Goal: Contribute content: Contribute content

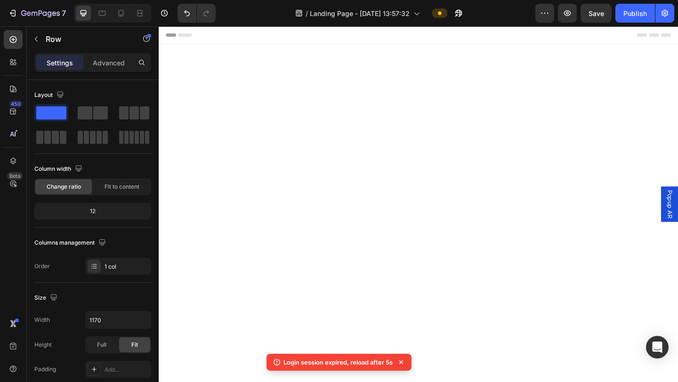
scroll to position [644, 0]
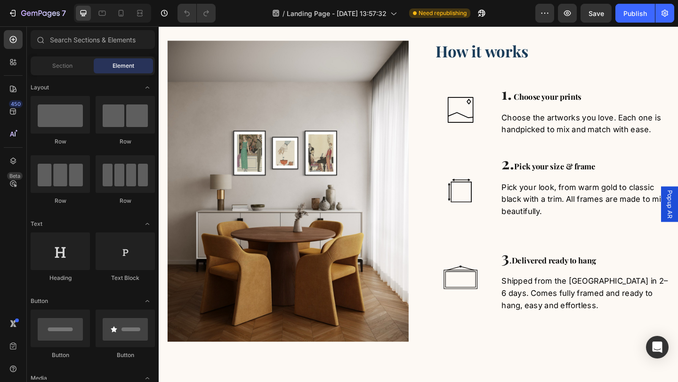
scroll to position [684, 0]
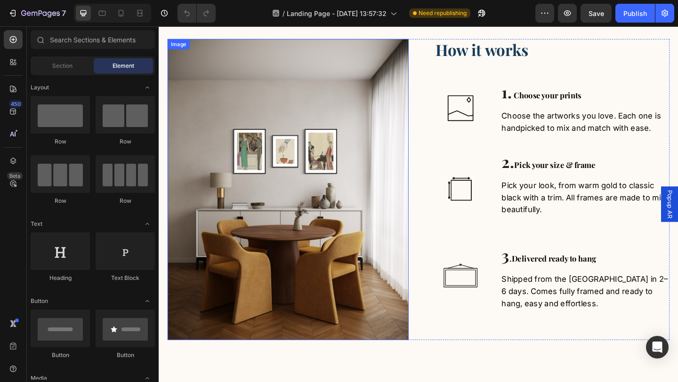
click at [265, 178] on img at bounding box center [299, 204] width 262 height 328
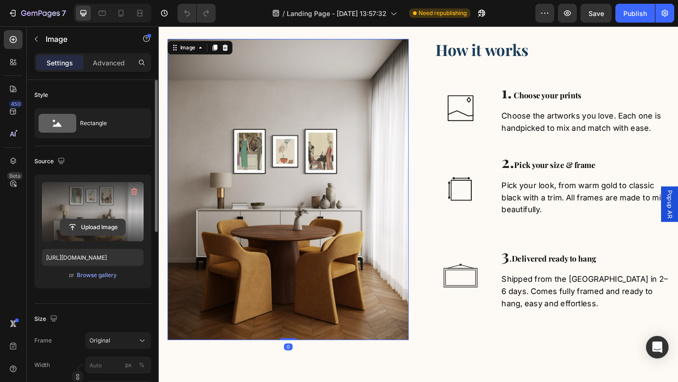
click at [109, 225] on input "file" at bounding box center [92, 227] width 65 height 16
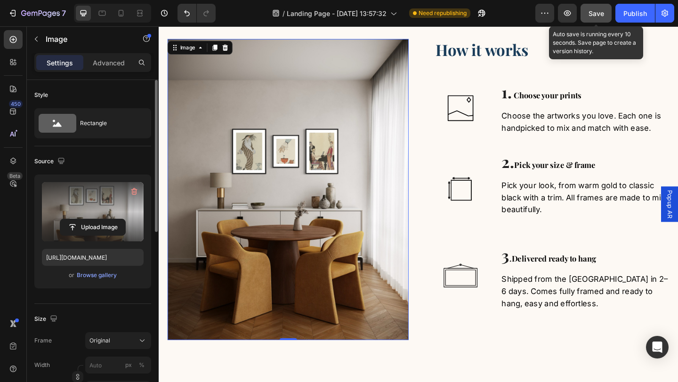
click at [594, 13] on span "Save" at bounding box center [597, 13] width 16 height 8
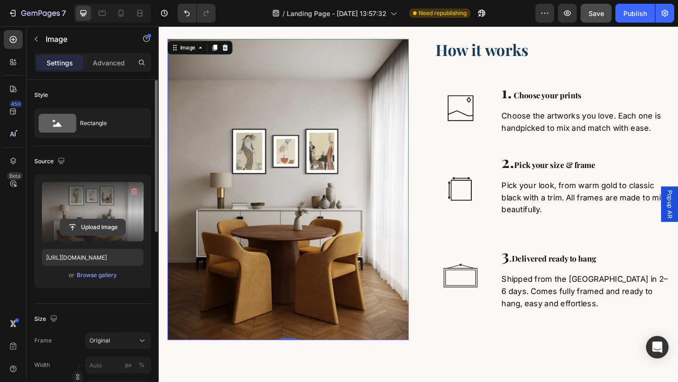
click at [107, 226] on input "file" at bounding box center [92, 227] width 65 height 16
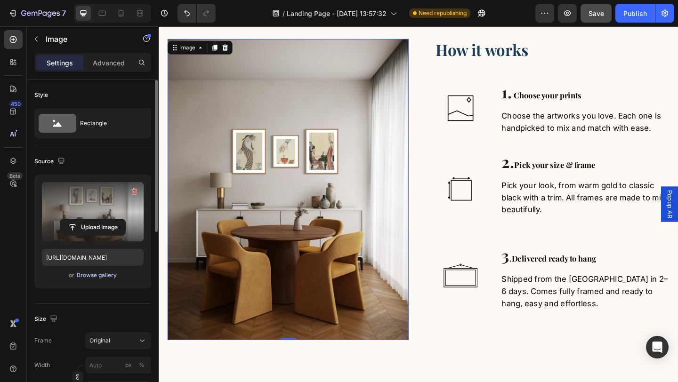
click at [105, 279] on div "Browse gallery" at bounding box center [97, 275] width 40 height 8
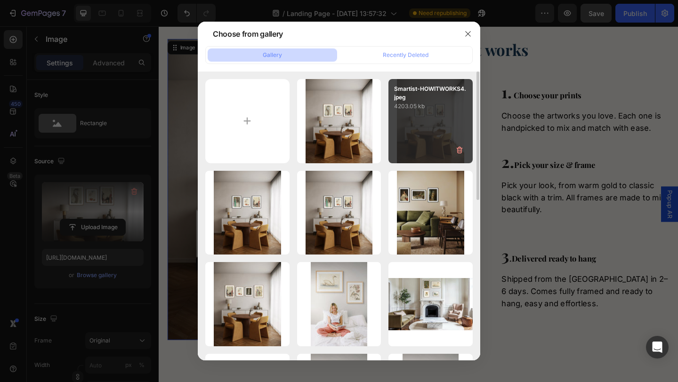
click at [419, 129] on div "Smartist-HOWITWORKS4.jpeg 4203.05 kb" at bounding box center [430, 121] width 84 height 84
type input "[URL][DOMAIN_NAME]"
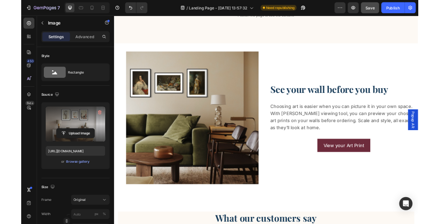
scroll to position [1137, 0]
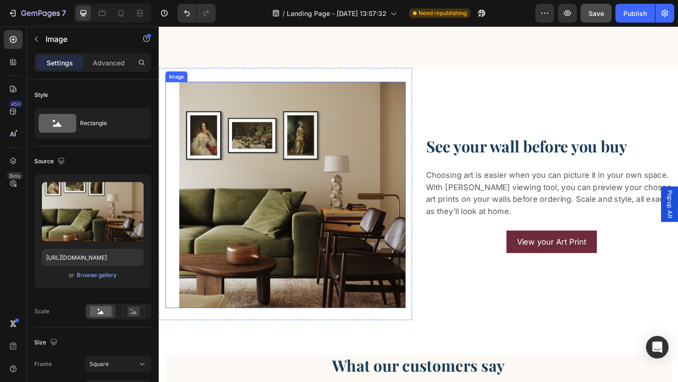
click at [258, 152] on img at bounding box center [304, 210] width 246 height 246
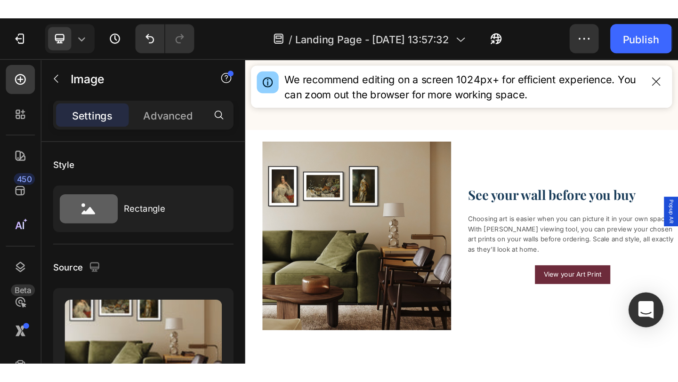
scroll to position [1058, 0]
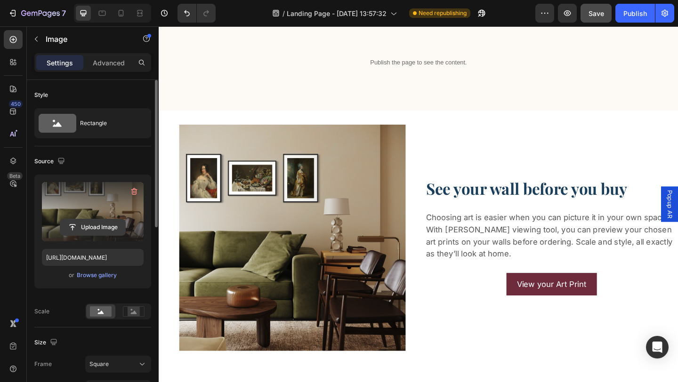
click at [101, 221] on input "file" at bounding box center [92, 227] width 65 height 16
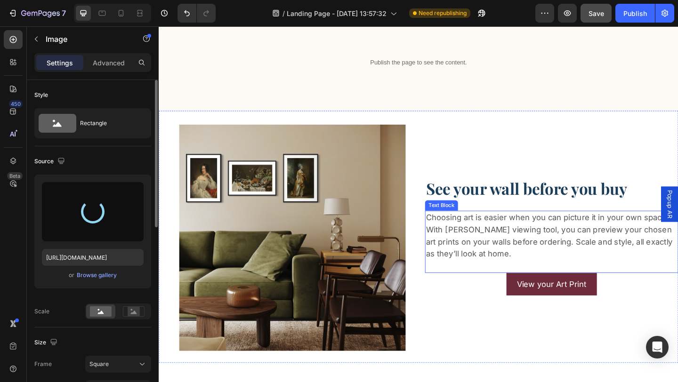
type input "[URL][DOMAIN_NAME]"
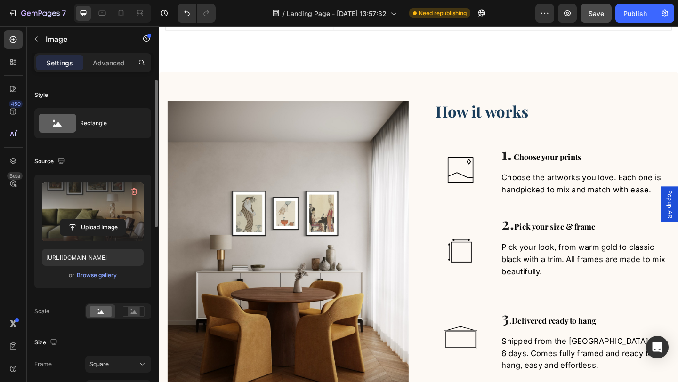
scroll to position [593, 0]
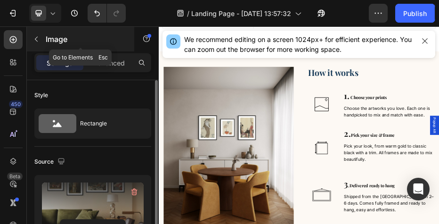
click at [39, 39] on icon "button" at bounding box center [36, 39] width 8 height 8
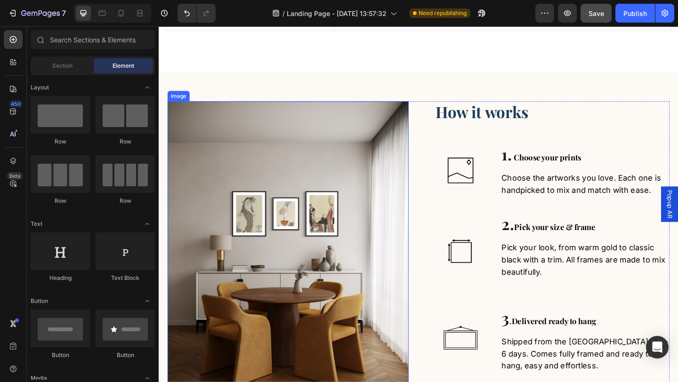
click at [254, 211] on img at bounding box center [299, 272] width 262 height 328
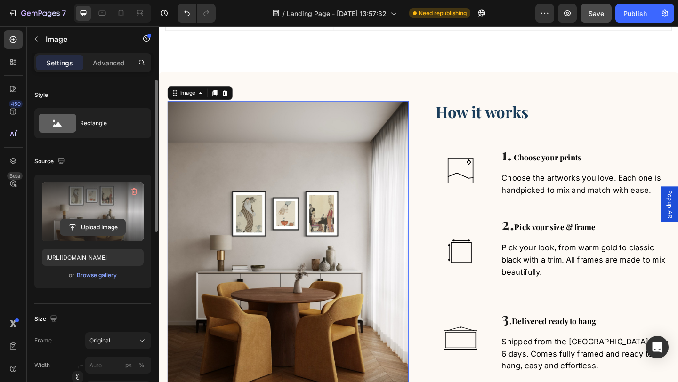
click at [106, 227] on input "file" at bounding box center [92, 227] width 65 height 16
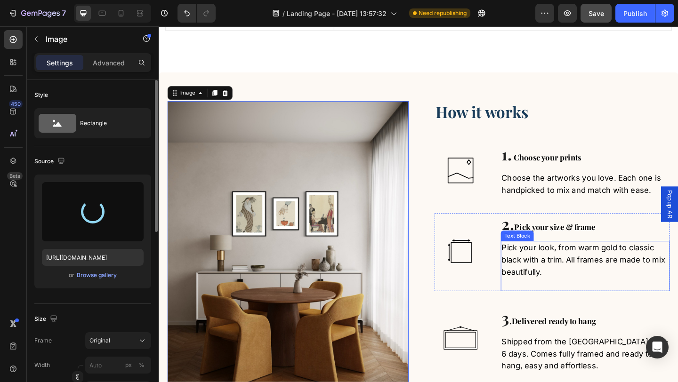
type input "[URL][DOMAIN_NAME]"
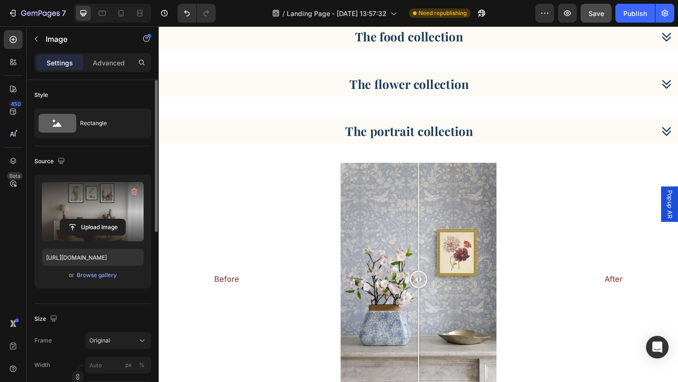
scroll to position [2090, 0]
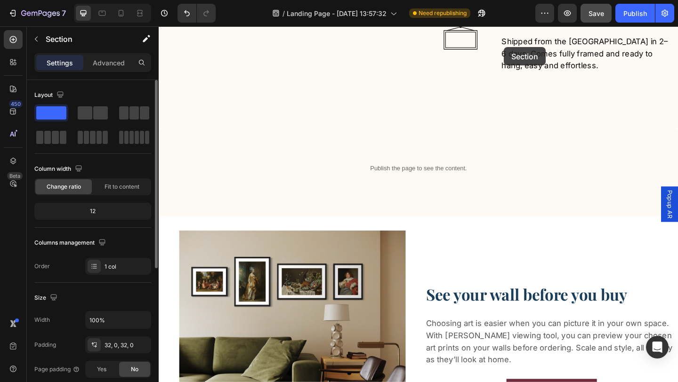
scroll to position [922, 0]
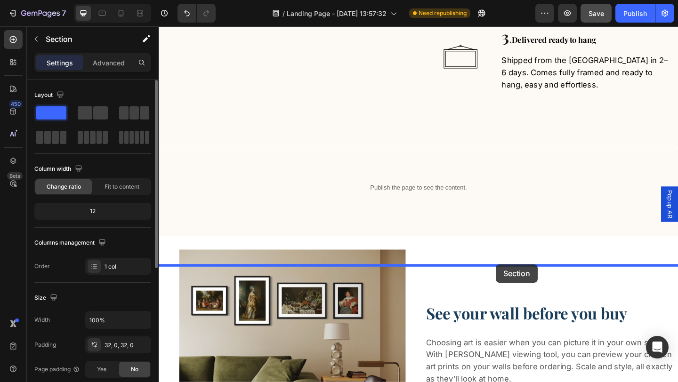
drag, startPoint x: 535, startPoint y: 84, endPoint x: 525, endPoint y: 285, distance: 201.8
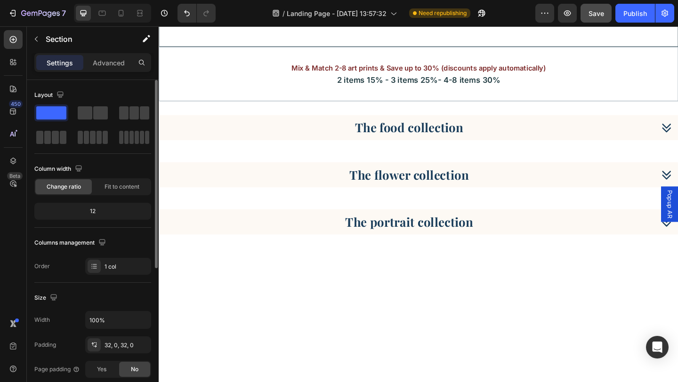
scroll to position [1995, 0]
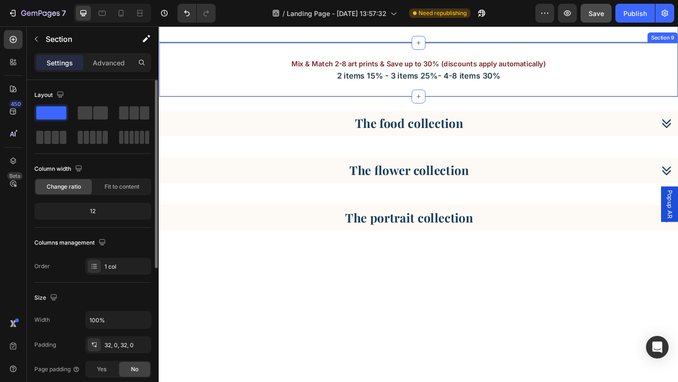
click at [678, 103] on div "Mix & Match 2-8 art prints & Save up to 30% (discounts apply automatically) 2 i…" at bounding box center [441, 73] width 565 height 59
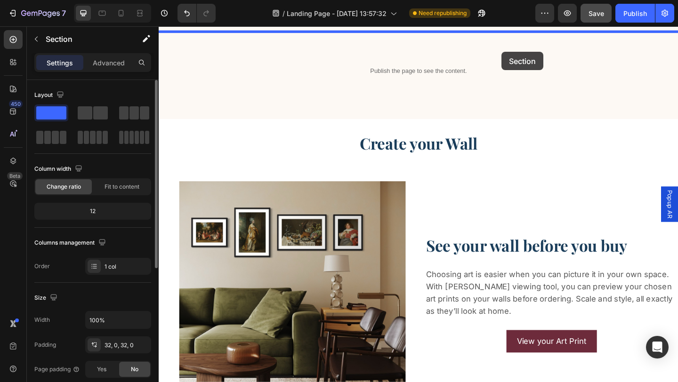
scroll to position [1060, 0]
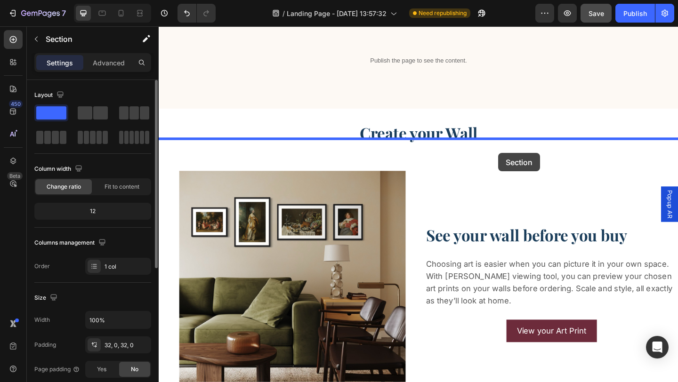
drag, startPoint x: 534, startPoint y: 232, endPoint x: 528, endPoint y: 164, distance: 68.1
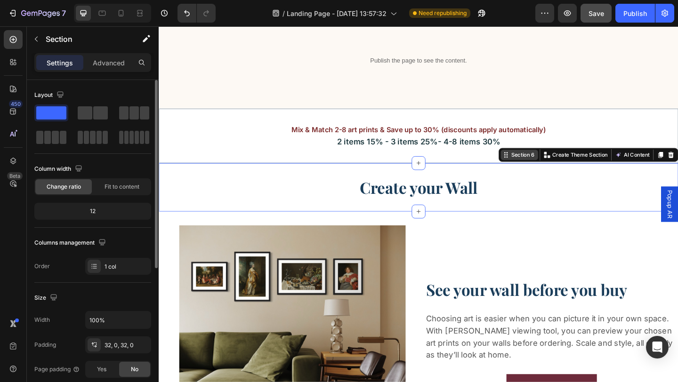
click at [678, 171] on div "Section 6 You can create reusable sections Create Theme Section AI Content Writ…" at bounding box center [625, 166] width 195 height 15
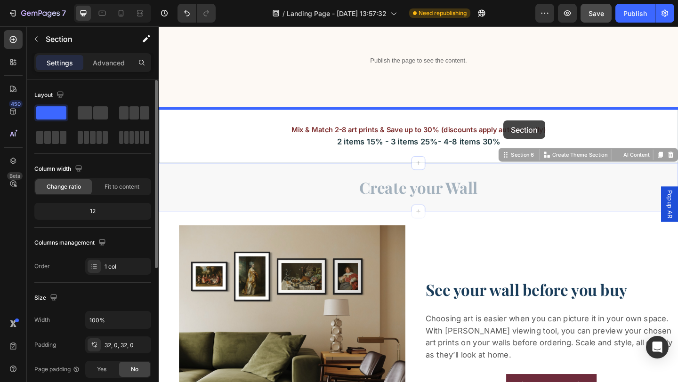
drag, startPoint x: 536, startPoint y: 168, endPoint x: 533, endPoint y: 129, distance: 38.7
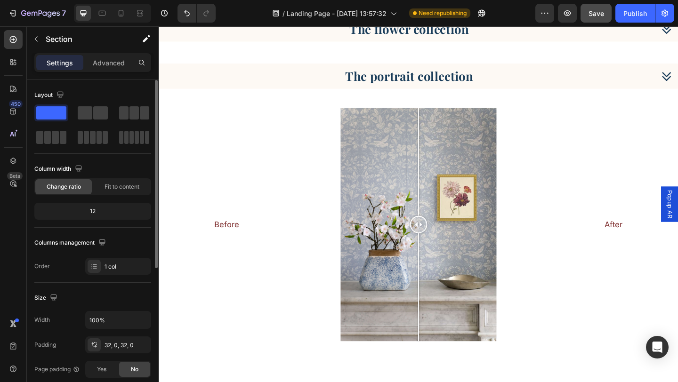
scroll to position [2107, 0]
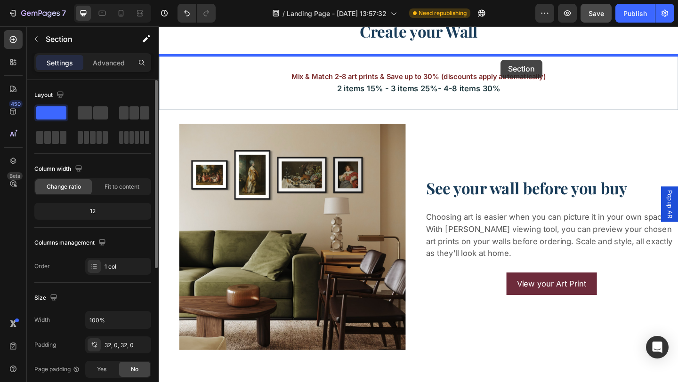
scroll to position [1168, 0]
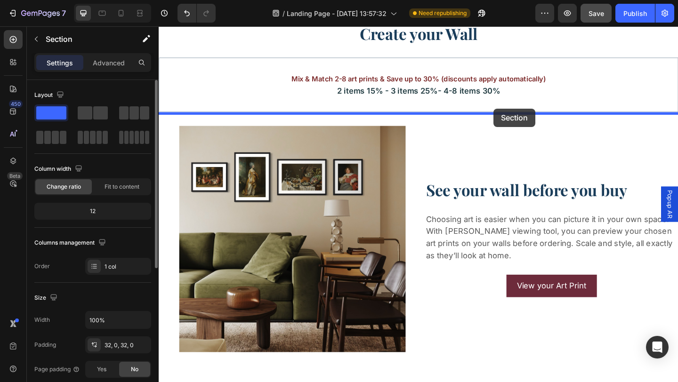
drag, startPoint x: 534, startPoint y: 147, endPoint x: 523, endPoint y: 116, distance: 32.9
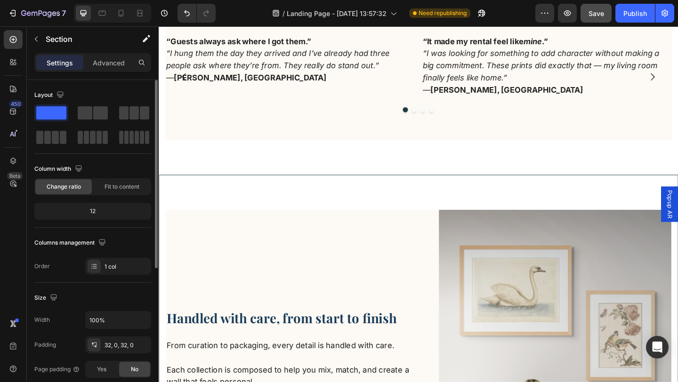
scroll to position [1832, 0]
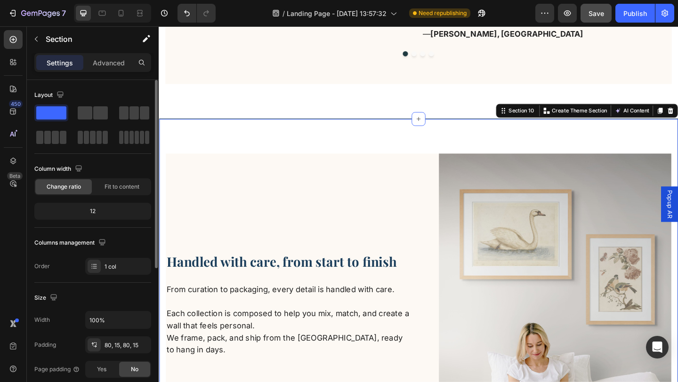
click at [516, 154] on div "Handled with care, from start to finish Heading From curation to packaging, eve…" at bounding box center [441, 358] width 565 height 462
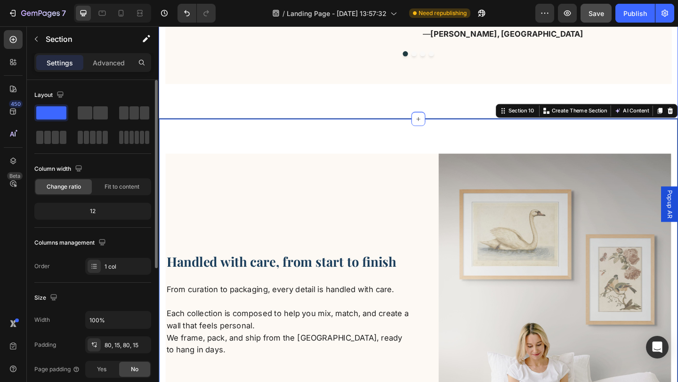
click at [508, 101] on div "What our customers say Heading “Guests always ask where I got them.” “I hung th…" at bounding box center [441, 8] width 565 height 235
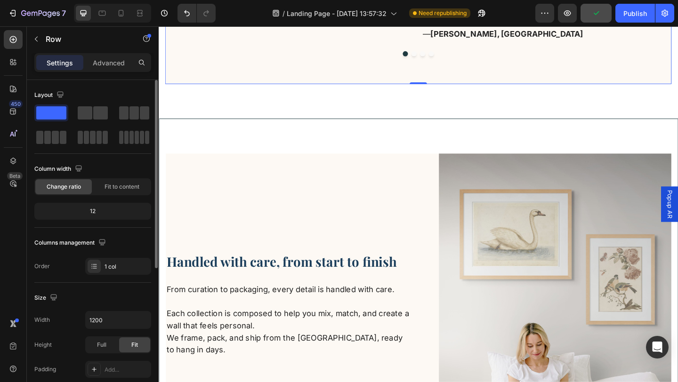
click at [561, 70] on div "“Guests always ask where I got them.” “I hung them the day they arrived and I’v…" at bounding box center [441, 31] width 551 height 115
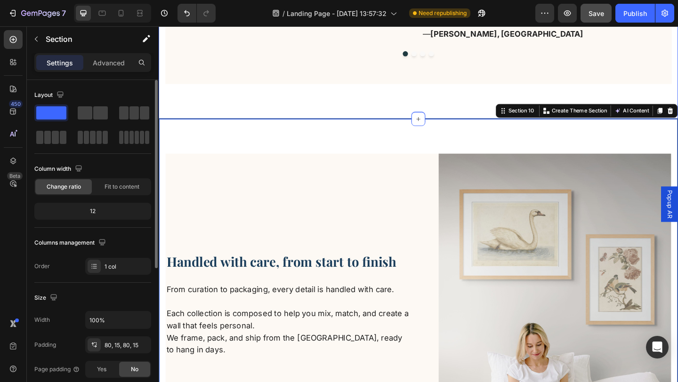
click at [426, 101] on div "What our customers say Heading “Guests always ask where I got them.” “I hung th…" at bounding box center [441, 8] width 565 height 235
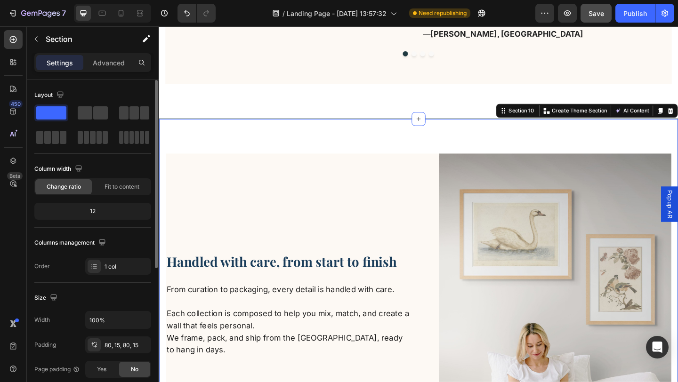
click at [430, 148] on div "Handled with care, from start to finish Heading From curation to packaging, eve…" at bounding box center [441, 358] width 565 height 462
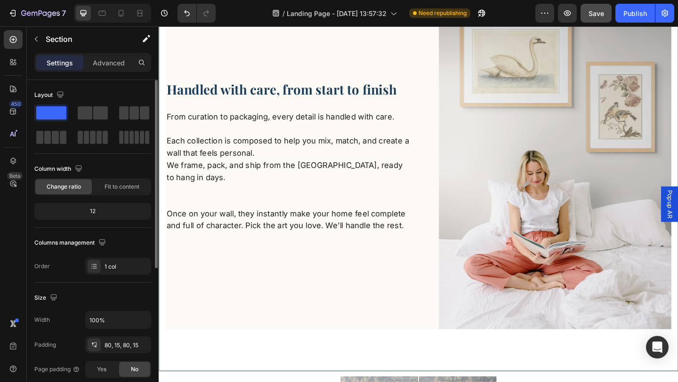
scroll to position [2018, 0]
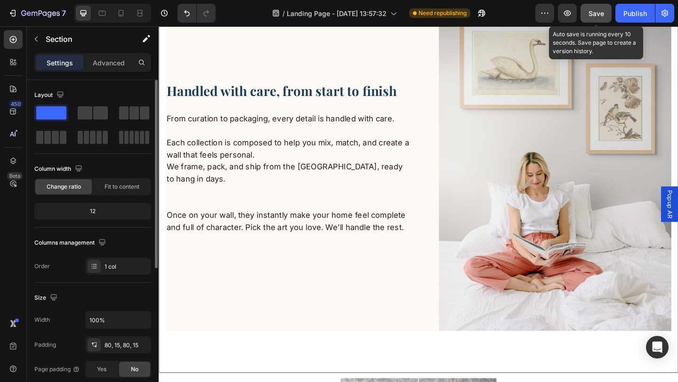
click at [592, 14] on span "Save" at bounding box center [597, 13] width 16 height 8
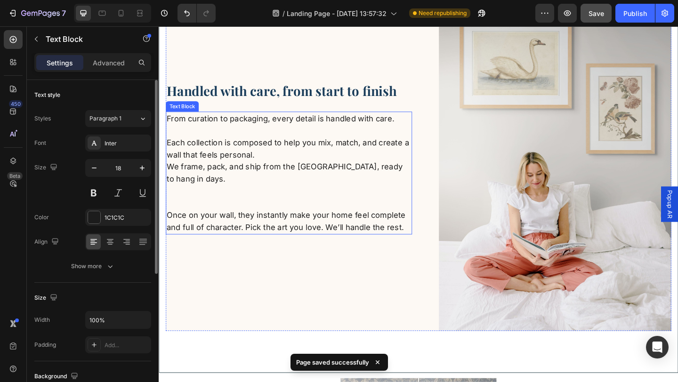
click at [243, 201] on p at bounding box center [300, 205] width 266 height 13
click at [203, 212] on p "Once on your wall, they instantly make your home feel complete and full of char…" at bounding box center [300, 232] width 266 height 40
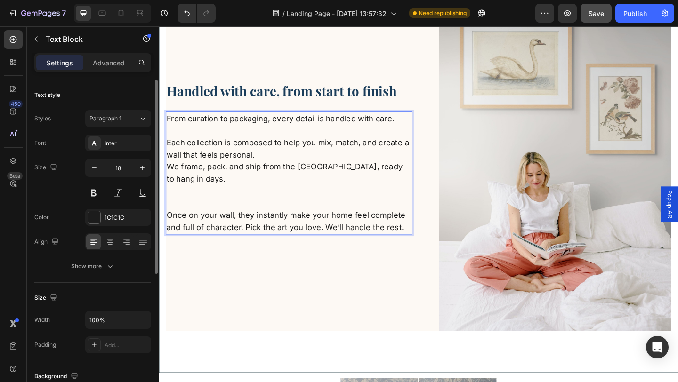
click at [180, 212] on p "⁠⁠⁠⁠⁠⁠⁠ Once on your wall, they instantly make your home feel complete and full…" at bounding box center [300, 232] width 266 height 40
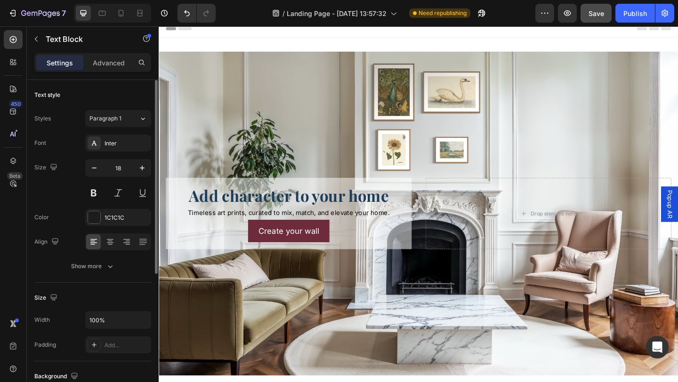
scroll to position [0, 0]
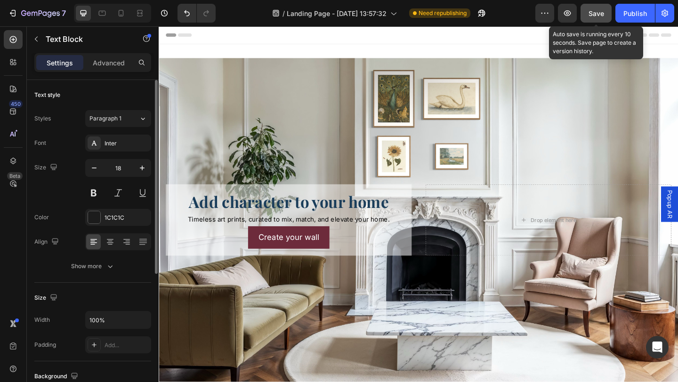
click at [588, 13] on button "Save" at bounding box center [596, 13] width 31 height 19
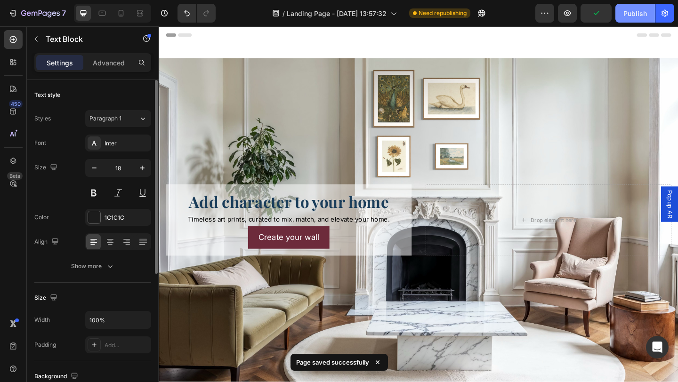
click at [638, 12] on div "Publish" at bounding box center [635, 13] width 24 height 10
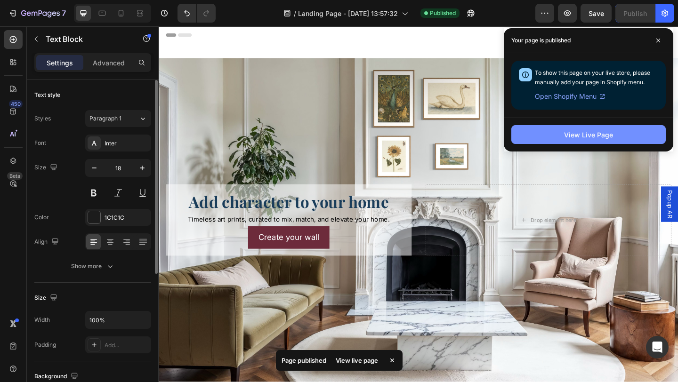
click at [568, 140] on button "View Live Page" at bounding box center [588, 134] width 154 height 19
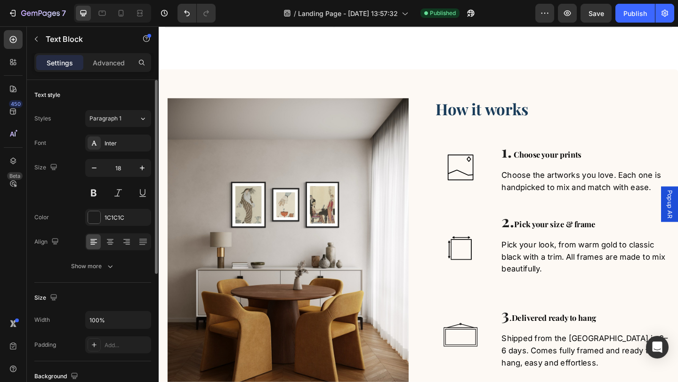
scroll to position [598, 0]
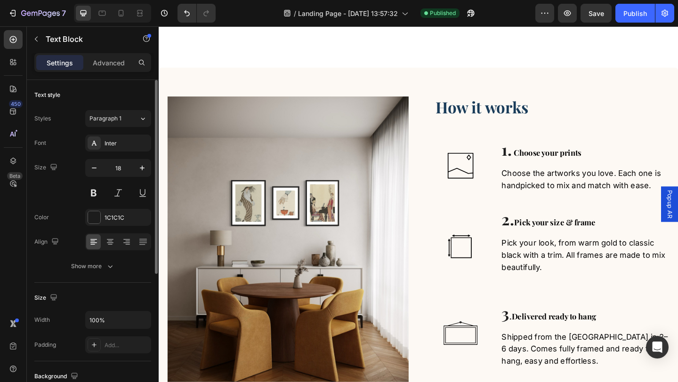
click at [229, 255] on img at bounding box center [299, 267] width 262 height 328
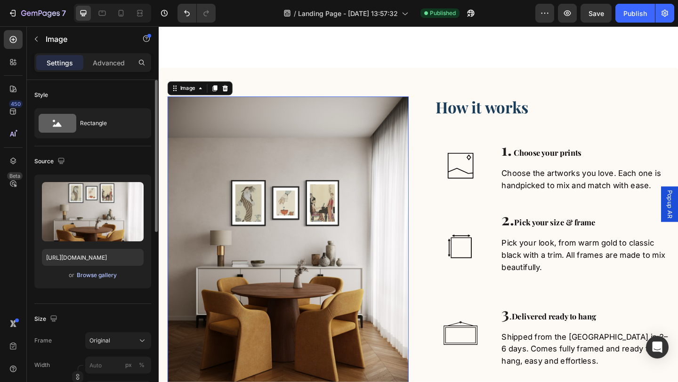
click at [104, 276] on div "Browse gallery" at bounding box center [97, 275] width 40 height 8
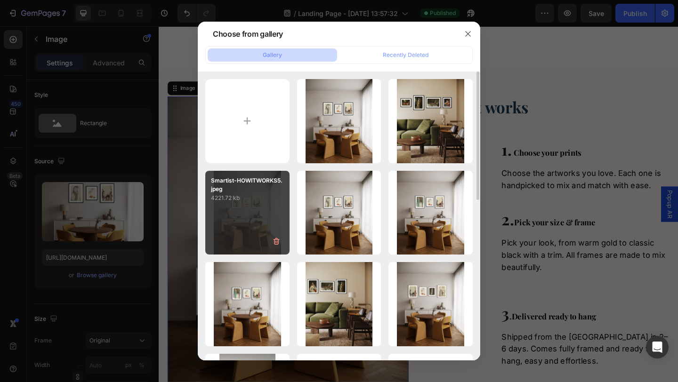
click at [253, 222] on div "Smartist-HOWITWORKS5.jpeg 4221.72 kb" at bounding box center [247, 213] width 84 height 84
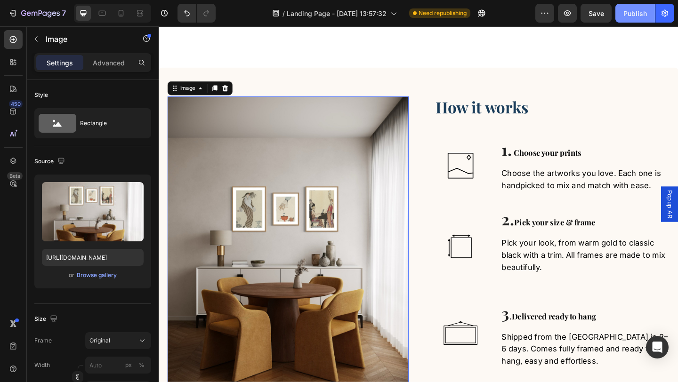
click at [630, 20] on button "Publish" at bounding box center [635, 13] width 40 height 19
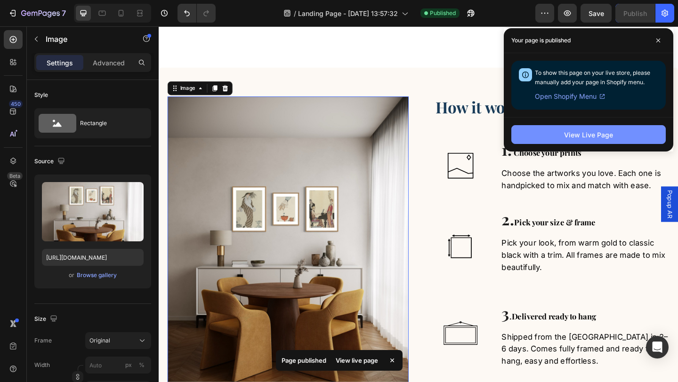
click at [531, 141] on button "View Live Page" at bounding box center [588, 134] width 154 height 19
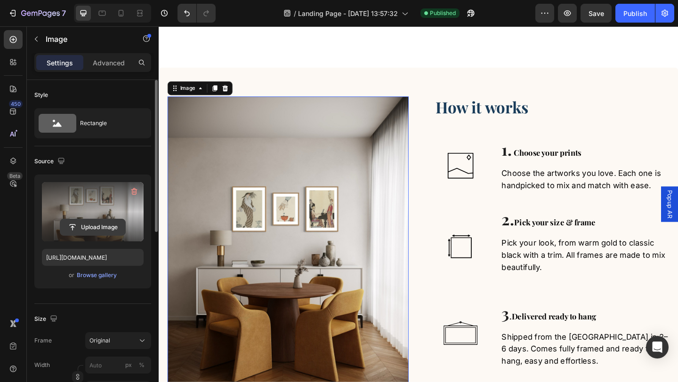
click at [87, 231] on input "file" at bounding box center [92, 227] width 65 height 16
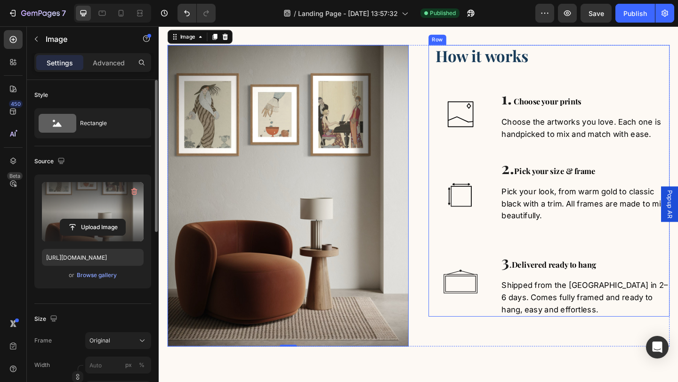
scroll to position [659, 0]
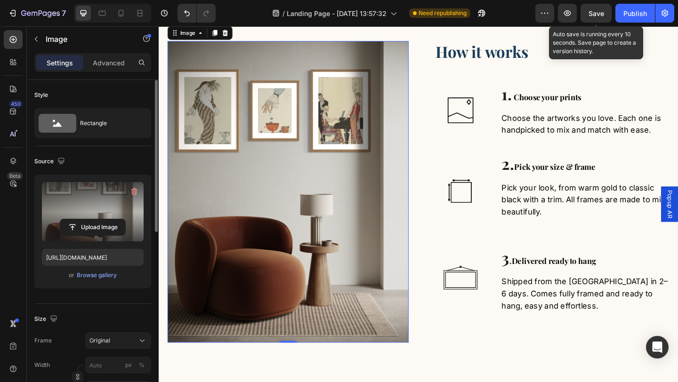
click at [599, 11] on span "Save" at bounding box center [597, 13] width 16 height 8
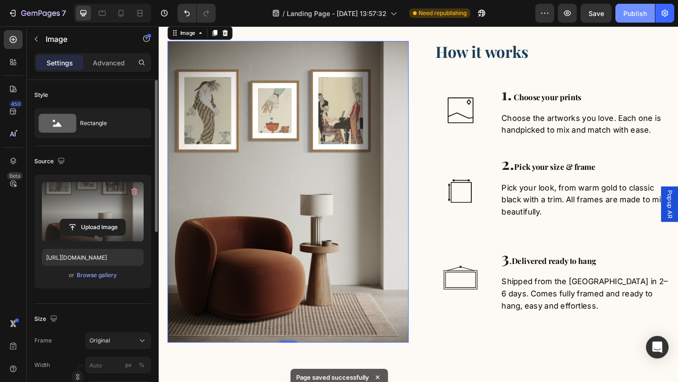
click at [638, 15] on div "Publish" at bounding box center [635, 13] width 24 height 10
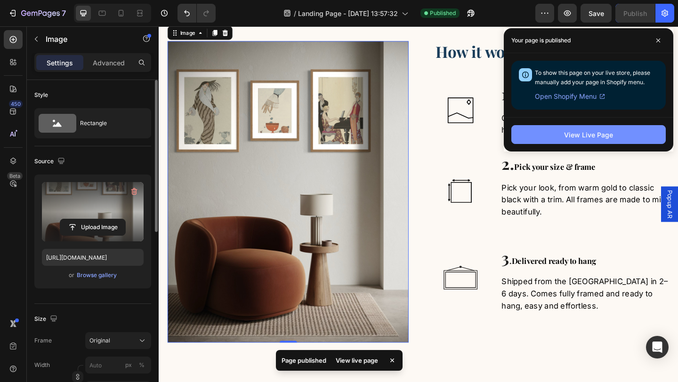
click at [599, 135] on div "View Live Page" at bounding box center [588, 135] width 49 height 10
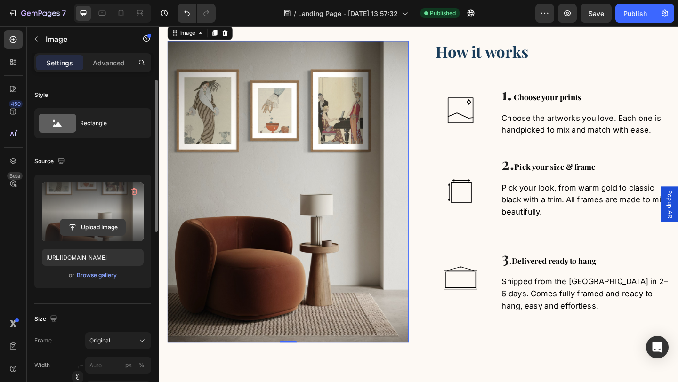
click at [107, 226] on input "file" at bounding box center [92, 227] width 65 height 16
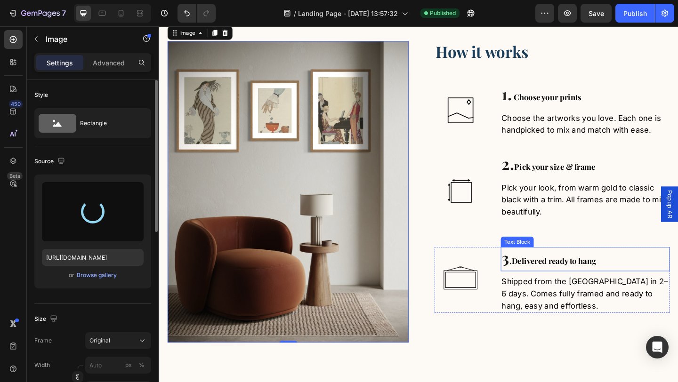
type input "[URL][DOMAIN_NAME]"
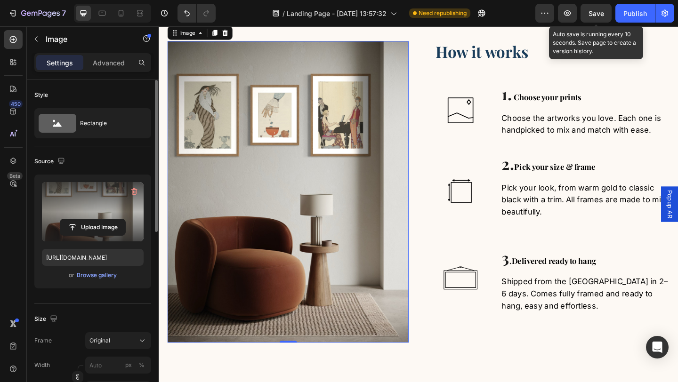
click at [595, 14] on span "Save" at bounding box center [597, 13] width 16 height 8
